Goal: Task Accomplishment & Management: Manage account settings

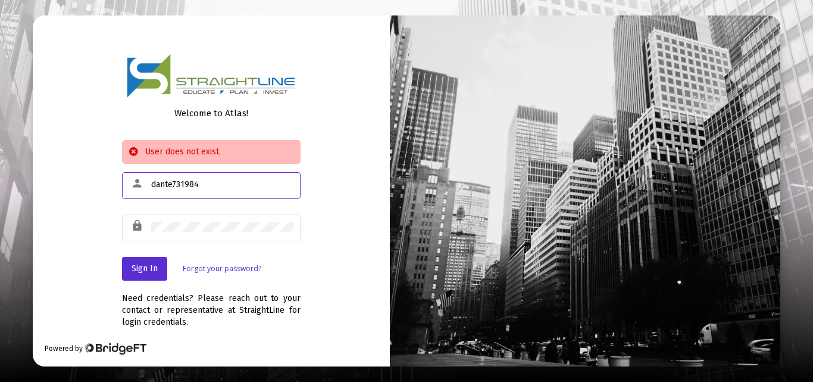
drag, startPoint x: 211, startPoint y: 187, endPoint x: 152, endPoint y: 186, distance: 59.5
click at [152, 186] on input "dante731984" at bounding box center [222, 185] width 143 height 10
paste input "[EMAIL_ADDRESS][DOMAIN_NAME]"
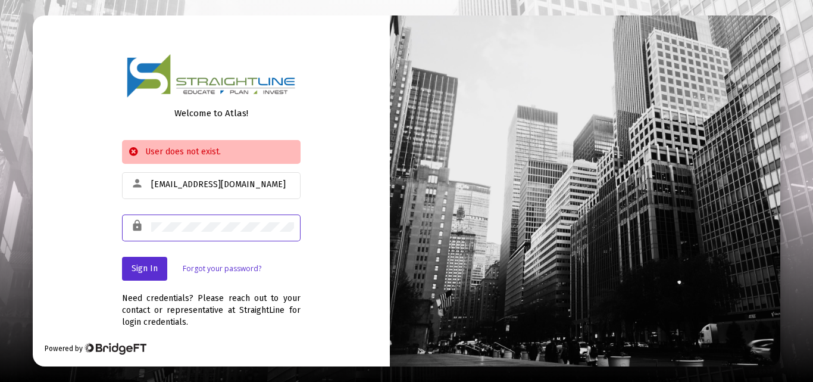
click at [135, 232] on div "lock" at bounding box center [211, 226] width 179 height 29
click at [146, 265] on span "Sign In" at bounding box center [145, 268] width 26 height 10
click at [195, 220] on div at bounding box center [222, 226] width 143 height 29
click at [145, 239] on div "lock" at bounding box center [211, 226] width 179 height 29
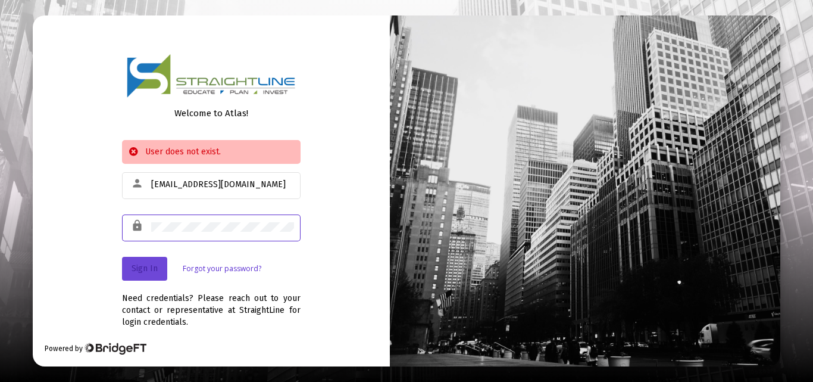
click at [148, 274] on button "Sign In" at bounding box center [144, 269] width 45 height 24
click at [149, 224] on div "lock" at bounding box center [211, 226] width 179 height 29
click at [142, 265] on span "Sign In" at bounding box center [145, 268] width 26 height 10
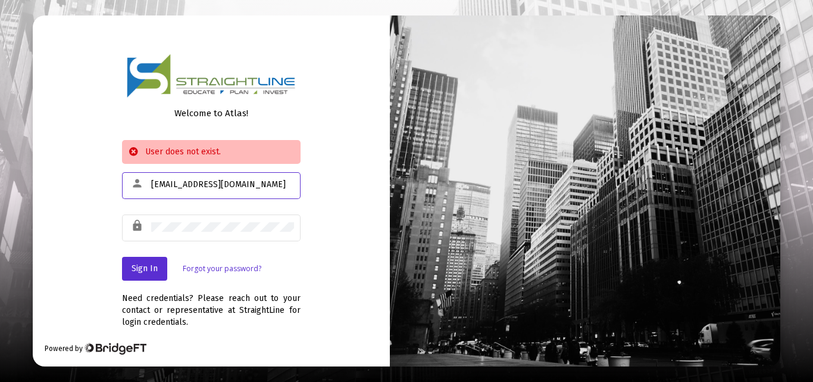
click at [157, 187] on input "[EMAIL_ADDRESS][DOMAIN_NAME]" at bounding box center [222, 185] width 143 height 10
click at [138, 271] on span "Sign In" at bounding box center [145, 268] width 26 height 10
click at [154, 186] on input "dante731984@gmail.com" at bounding box center [222, 185] width 143 height 10
type input "[EMAIL_ADDRESS][DOMAIN_NAME]"
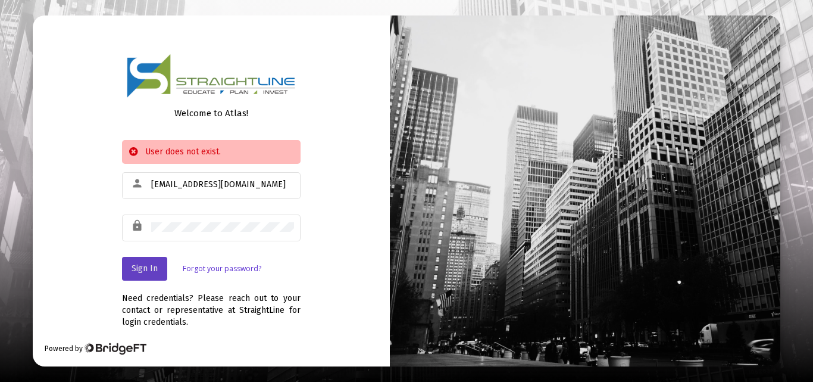
click at [143, 264] on span "Sign In" at bounding box center [145, 268] width 26 height 10
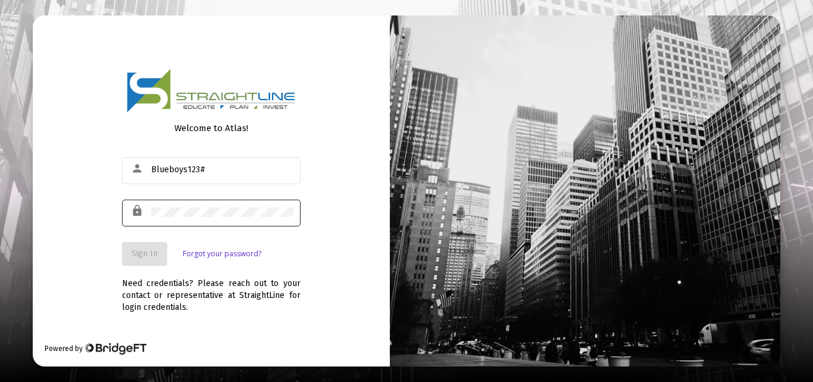
click at [187, 220] on div at bounding box center [222, 211] width 143 height 29
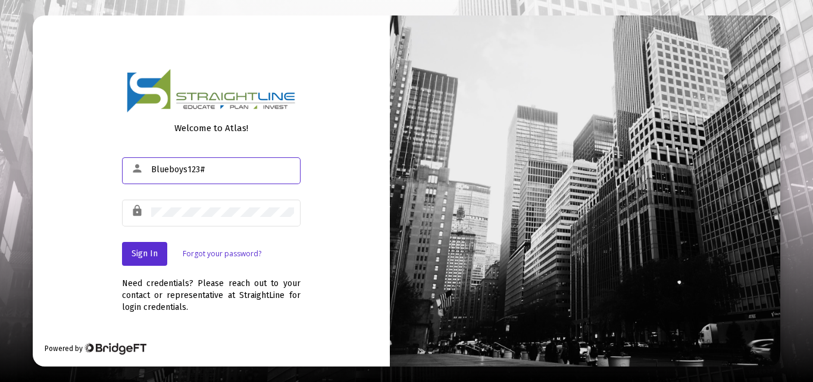
drag, startPoint x: 214, startPoint y: 171, endPoint x: 146, endPoint y: 162, distance: 68.4
click at [146, 162] on div "person Blueboys123#" at bounding box center [211, 169] width 179 height 29
paste input "[EMAIL_ADDRESS][DOMAIN_NAME]"
type input "[EMAIL_ADDRESS][DOMAIN_NAME]"
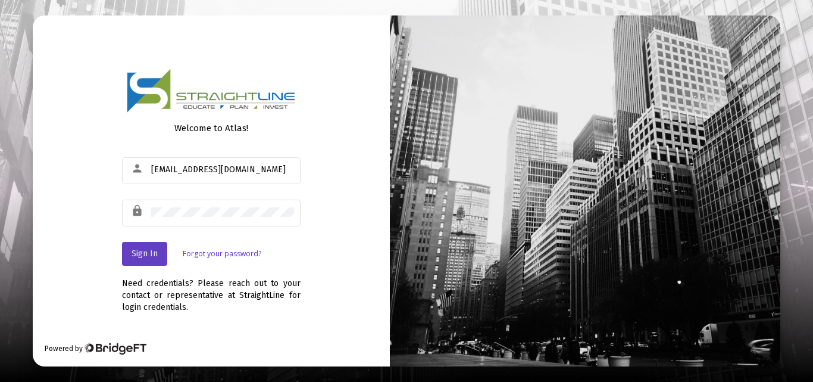
click at [152, 253] on span "Sign In" at bounding box center [145, 253] width 26 height 10
